Goal: Task Accomplishment & Management: Use online tool/utility

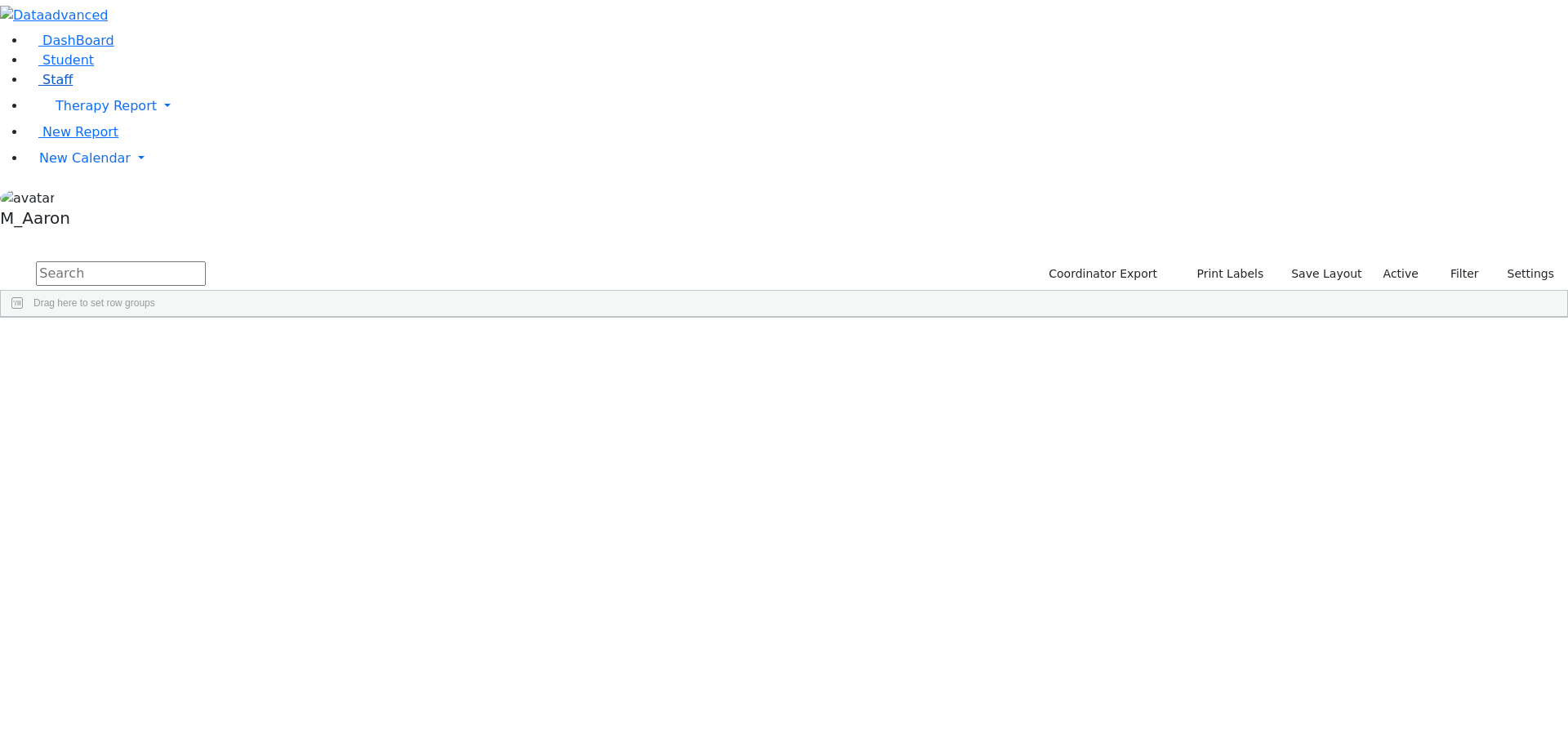
click at [73, 88] on link "Staff" at bounding box center [49, 80] width 46 height 15
select select "Default select example"
click at [1381, 261] on button "Filter" at bounding box center [1405, 274] width 57 height 25
click at [1322, 331] on span "Saved filter" at bounding box center [1359, 342] width 113 height 23
click at [1376, 261] on button "Filter" at bounding box center [1405, 274] width 57 height 25
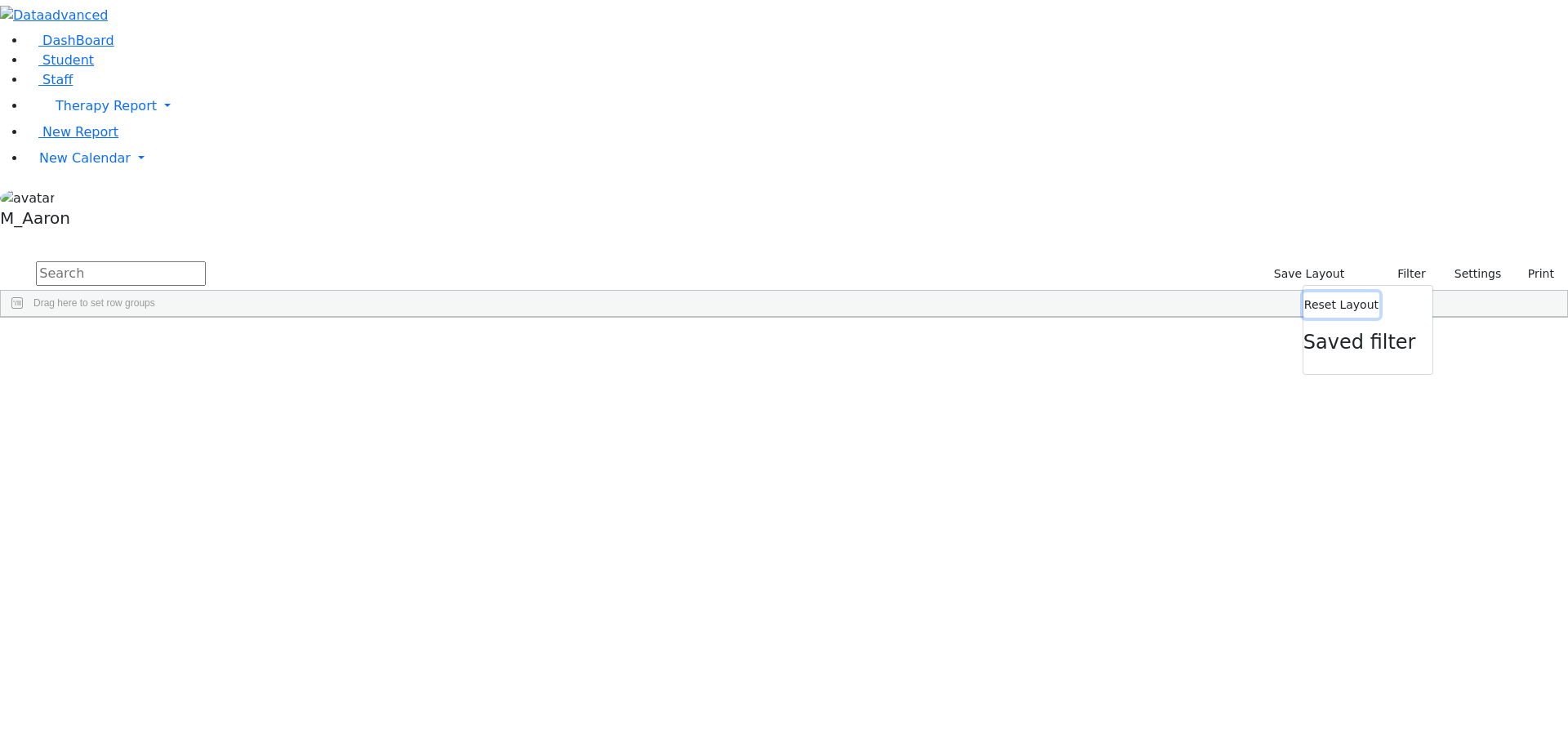
click at [1320, 292] on button "Reset Layout" at bounding box center [1341, 304] width 76 height 25
click at [1376, 261] on button "Filter" at bounding box center [1405, 274] width 57 height 25
click at [1433, 261] on button "Settings" at bounding box center [1470, 274] width 75 height 25
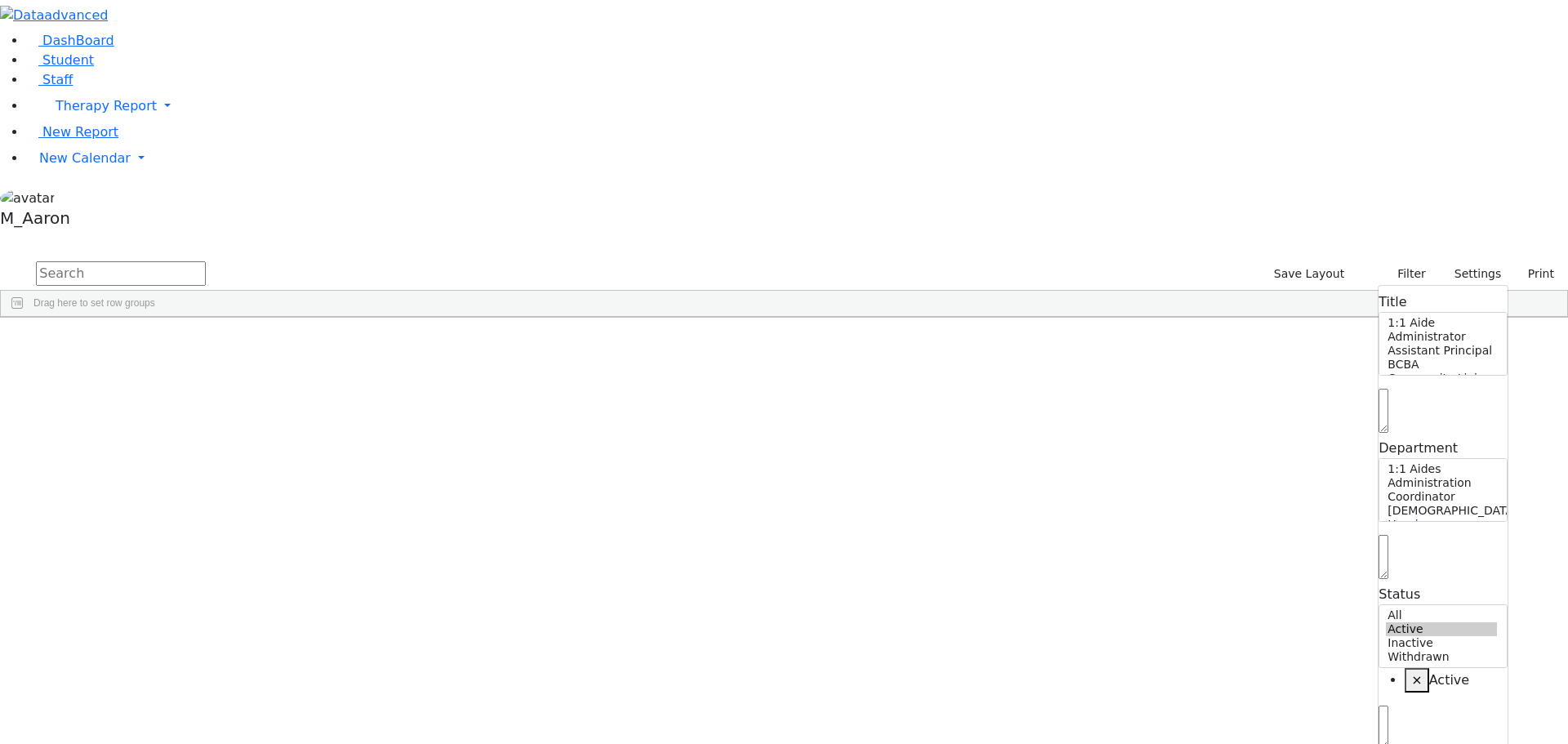
click at [1378, 567] on span at bounding box center [1382, 575] width 9 height 15
select select "Speech Therapy"
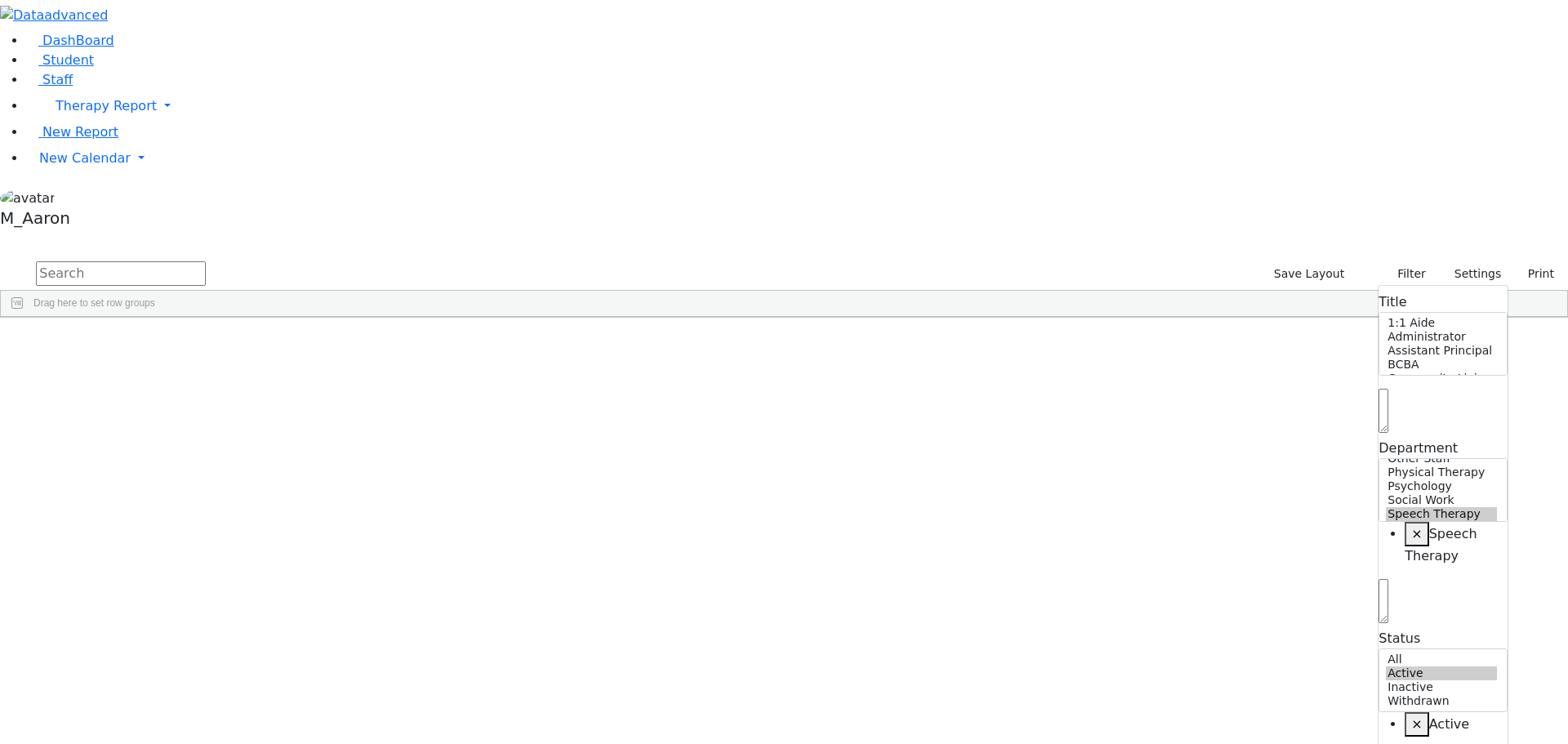
click at [1165, 235] on div "Staffs 30 A 24 K 24 W 24 A 24 K 24 W 24 876" at bounding box center [784, 247] width 1568 height 24
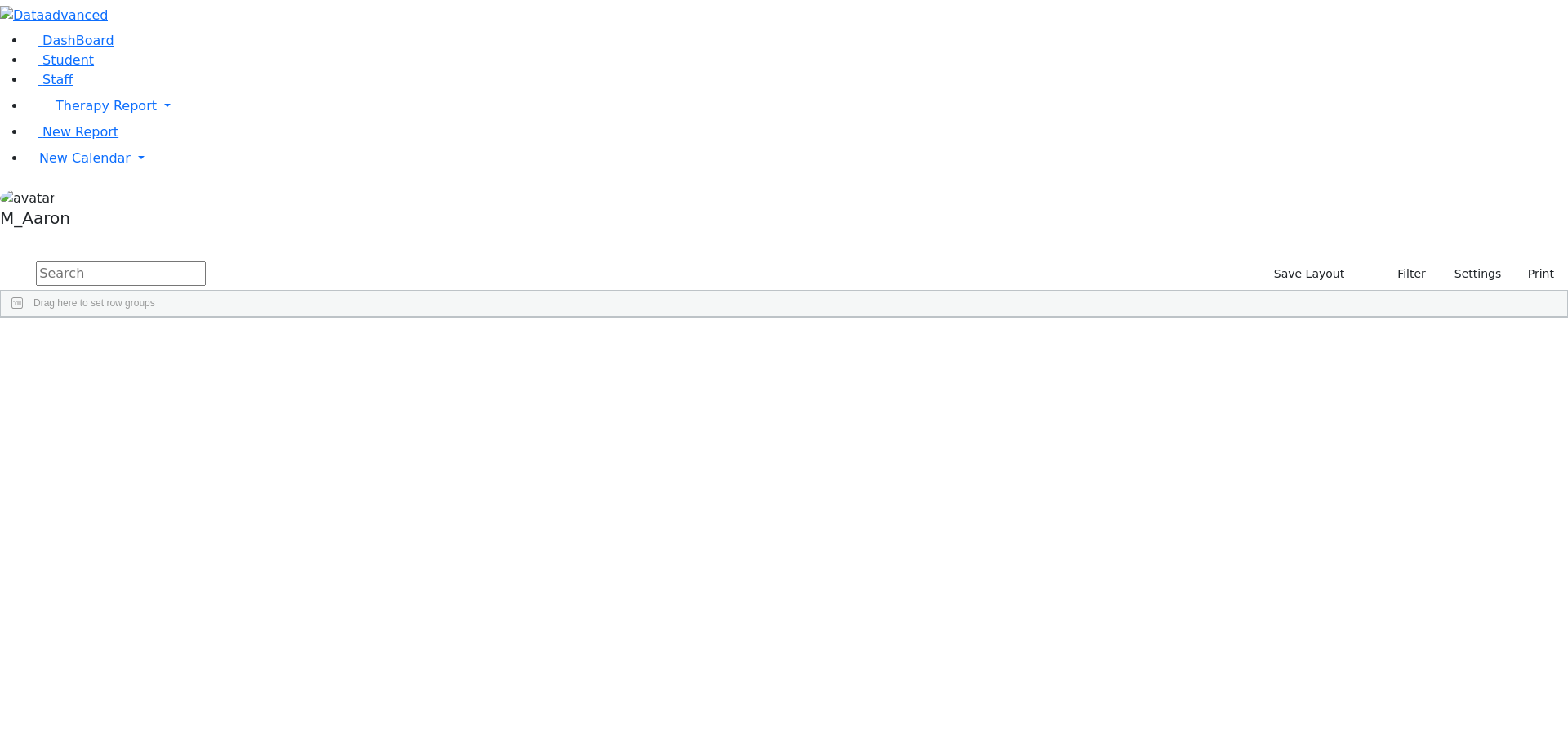
scroll to position [0, 0]
click at [1516, 269] on icon "button" at bounding box center [1520, 274] width 9 height 9
click at [92, 344] on div "12" at bounding box center [46, 355] width 91 height 23
click at [70, 317] on div "Id" at bounding box center [40, 330] width 58 height 26
click at [83, 323] on span at bounding box center [76, 329] width 13 height 13
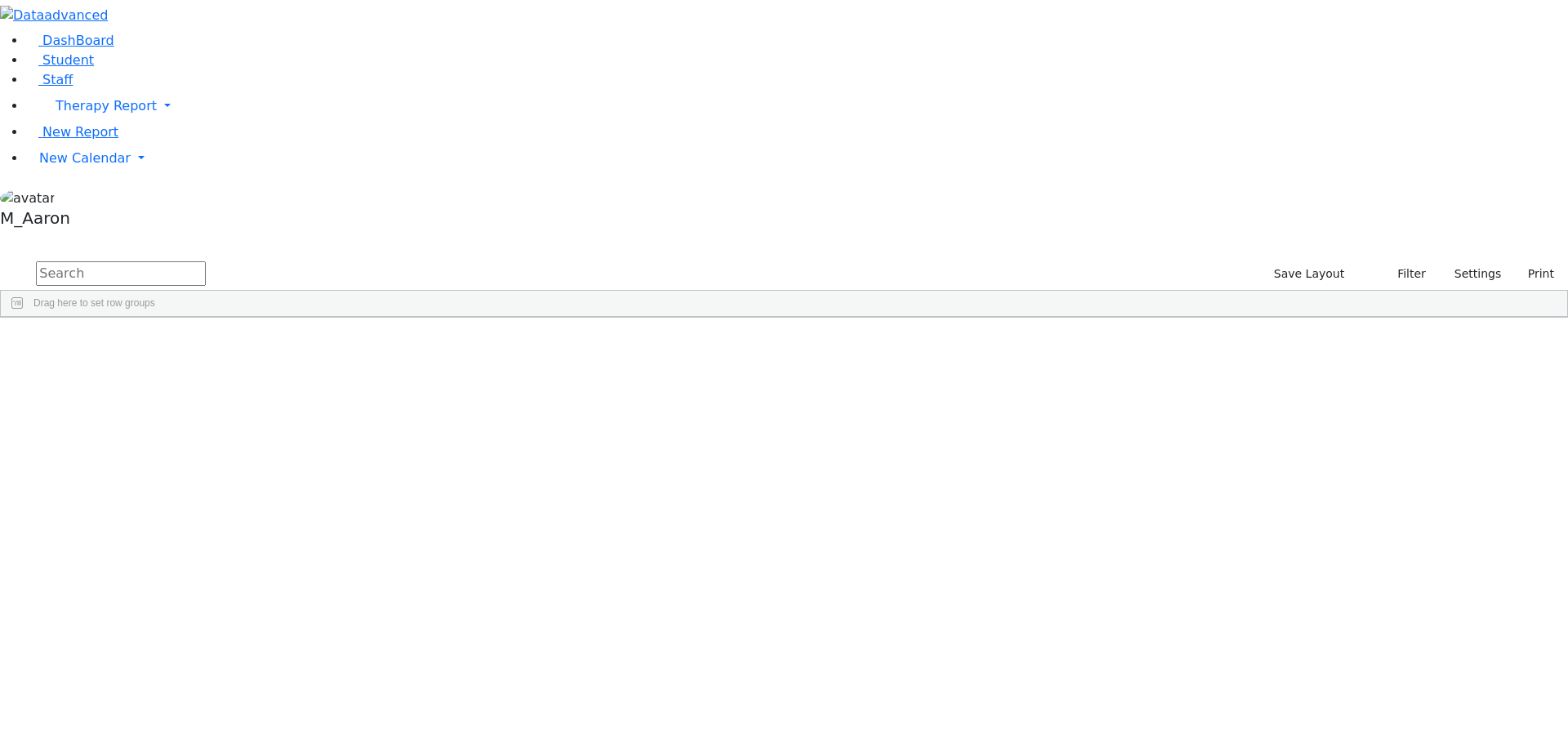
click at [70, 317] on div "Id 1" at bounding box center [40, 330] width 58 height 26
drag, startPoint x: 235, startPoint y: 120, endPoint x: 226, endPoint y: 285, distance: 165.2
drag, startPoint x: 245, startPoint y: 127, endPoint x: 609, endPoint y: 155, distance: 365.1
click at [97, 458] on div "Lewis" at bounding box center [49, 470] width 96 height 23
drag, startPoint x: 195, startPoint y: 144, endPoint x: 273, endPoint y: 274, distance: 151.6
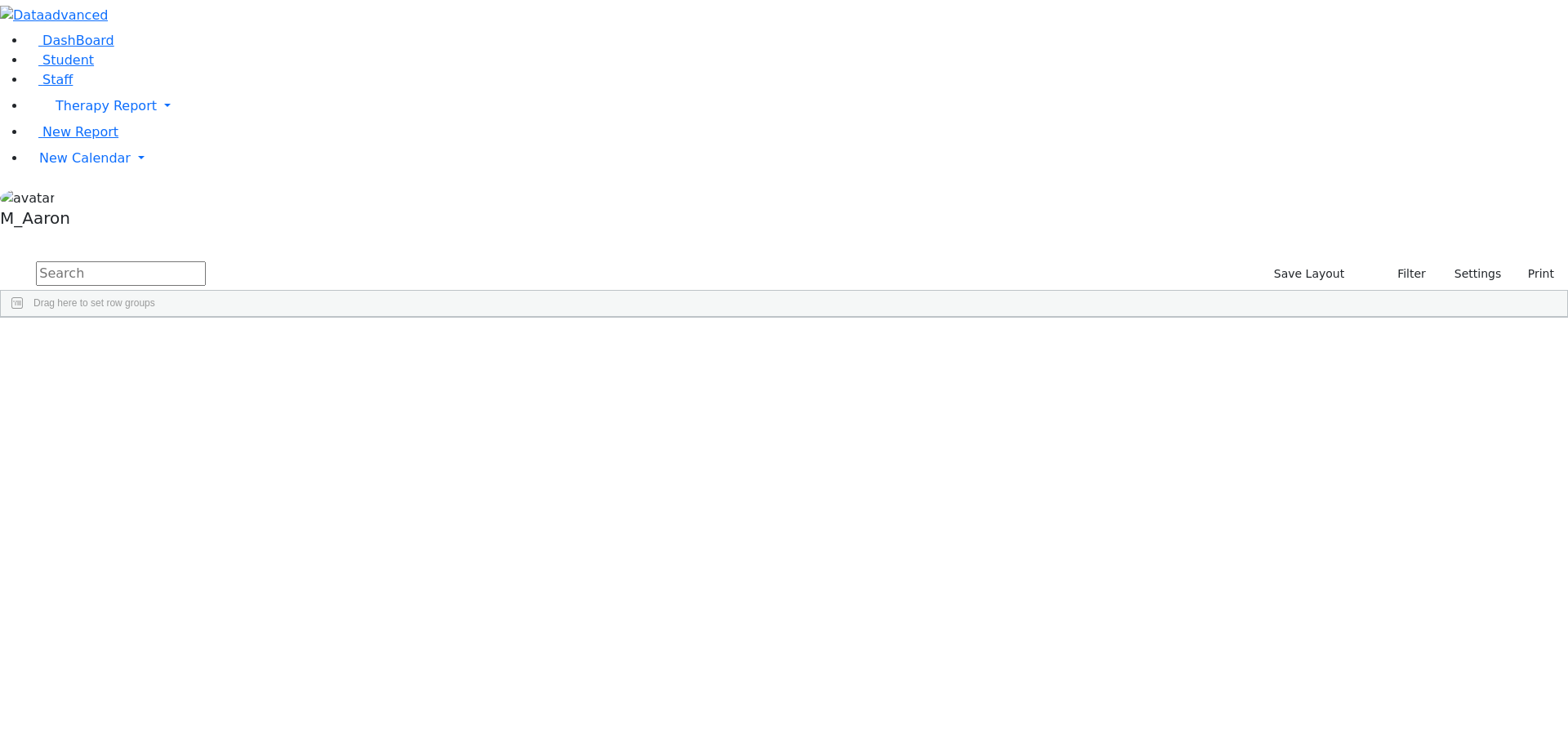
click at [273, 344] on div "12 Asok Pradeep Speech Therapist Speech Therapy 845-926-5647 845-551-2154 Deep1…" at bounding box center [673, 687] width 1344 height 686
click at [352, 235] on div "Staffs 30 A 24 K 24 W 24 A 24 K 24 W 24 876" at bounding box center [784, 247] width 1568 height 24
click at [374, 235] on div "Staffs 30 A 24 K 24 W 24 A 24 K 24 W 24 876" at bounding box center [784, 247] width 1568 height 24
click at [444, 235] on div "Staffs 30 A 24 K 24 W 24 A 24 K 24 W 24 876" at bounding box center [784, 247] width 1568 height 24
click at [193, 458] on div "Chaya" at bounding box center [145, 470] width 96 height 23
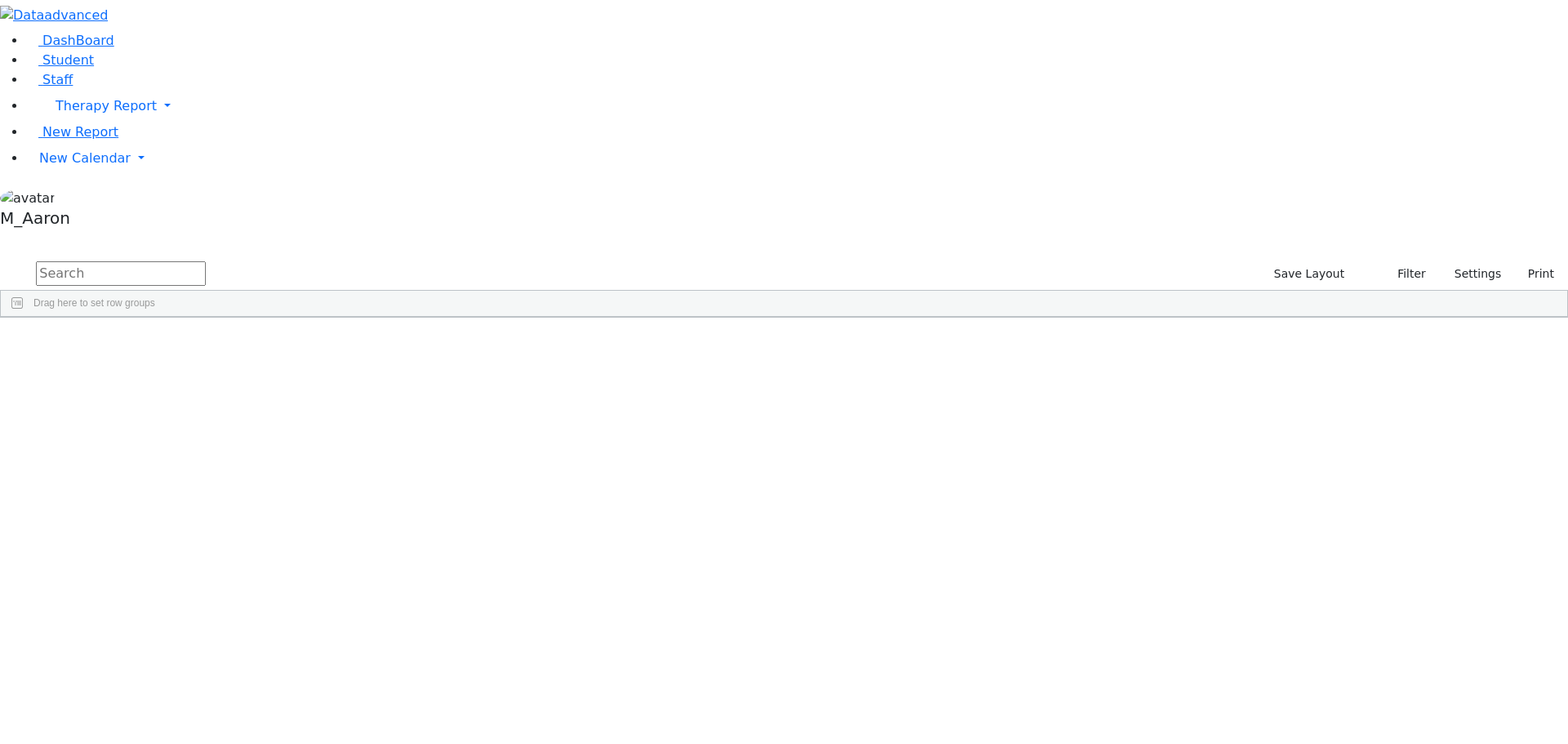
scroll to position [108, 0]
drag, startPoint x: 200, startPoint y: 147, endPoint x: 342, endPoint y: 708, distance: 578.7
click at [342, 708] on div "12 Asok Pradeep Speech Therapist Speech Therapy 845-926-5647 845-551-2154 Deep1…" at bounding box center [673, 579] width 1344 height 686
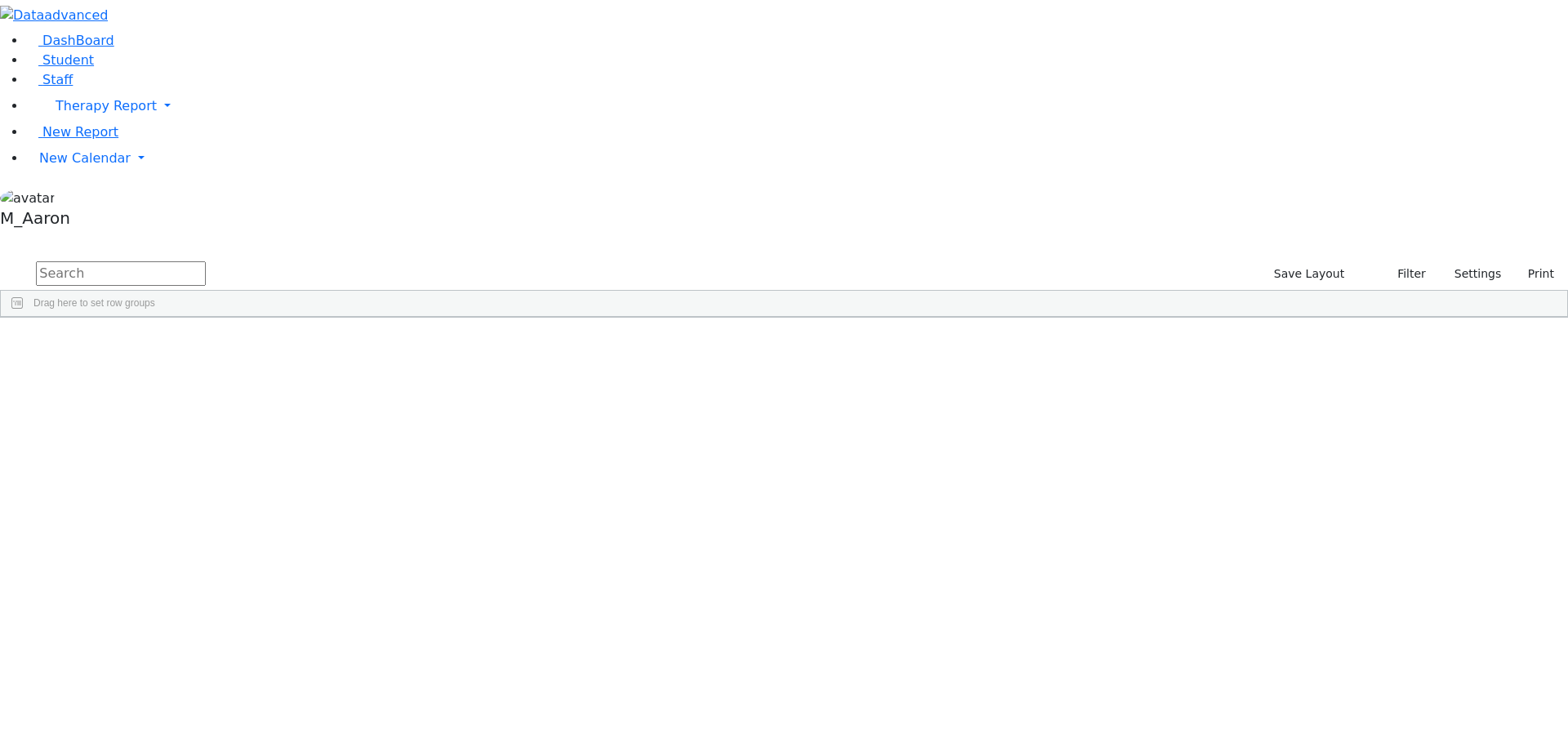
scroll to position [0, 0]
